Goal: Complete application form

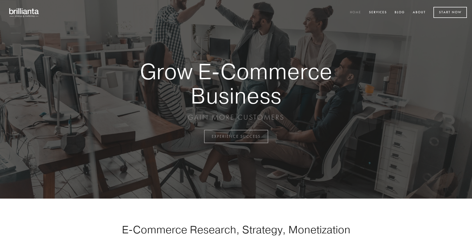
scroll to position [1340, 0]
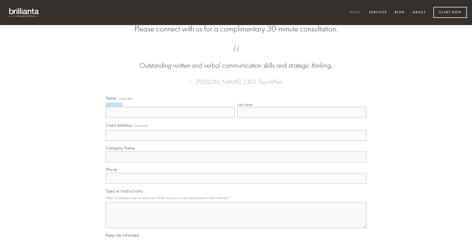
type input "[PERSON_NAME]"
click at [302, 118] on input "Last Name" at bounding box center [301, 112] width 129 height 11
type input "[PERSON_NAME]"
click at [236, 141] on input "Email Address (required)" at bounding box center [236, 135] width 261 height 11
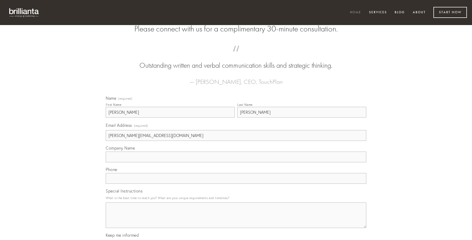
type input "[PERSON_NAME][EMAIL_ADDRESS][DOMAIN_NAME]"
click at [236, 162] on input "Company Name" at bounding box center [236, 157] width 261 height 11
type input "agnitio"
click at [236, 184] on input "text" at bounding box center [236, 178] width 261 height 11
click at [236, 220] on textarea "Special Instructions" at bounding box center [236, 215] width 261 height 26
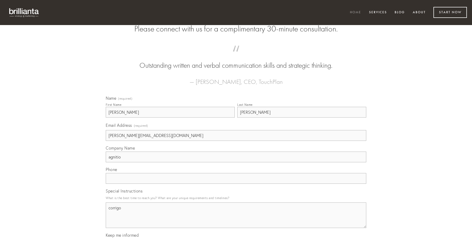
type textarea "corrigo"
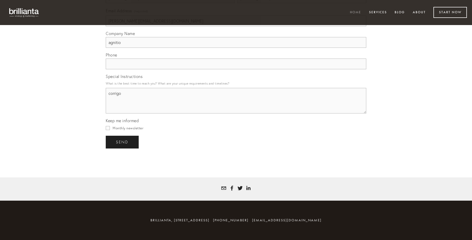
click at [123, 142] on span "send" at bounding box center [122, 142] width 13 height 5
